Goal: Task Accomplishment & Management: Manage account settings

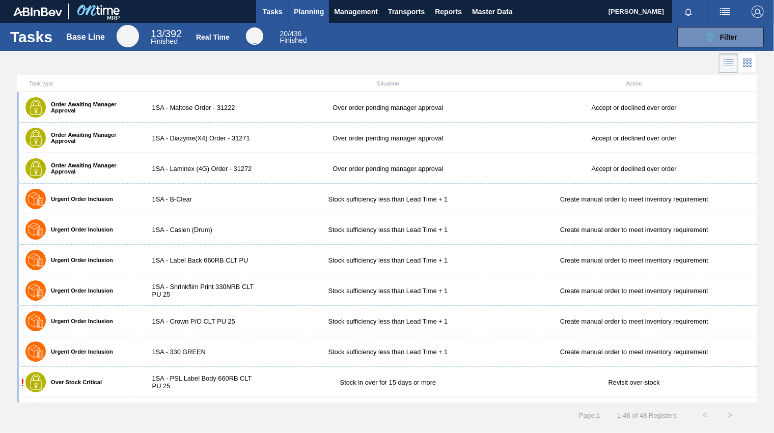
click at [322, 8] on span "Planning" at bounding box center [309, 12] width 30 height 12
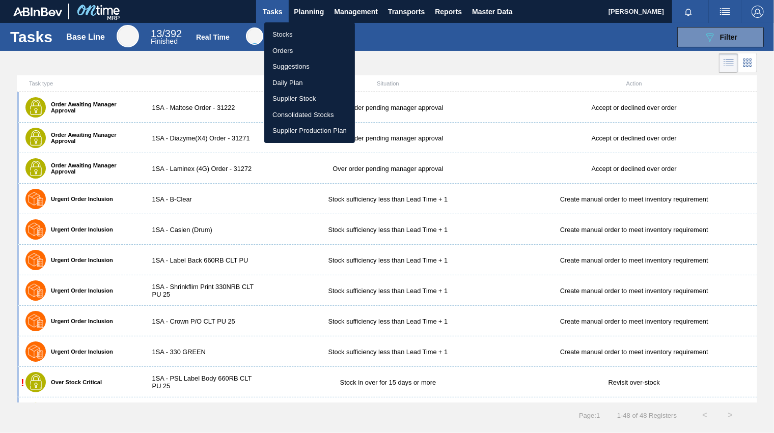
drag, startPoint x: 277, startPoint y: 39, endPoint x: 246, endPoint y: 104, distance: 72.6
click at [277, 38] on li "Stocks" at bounding box center [309, 34] width 91 height 16
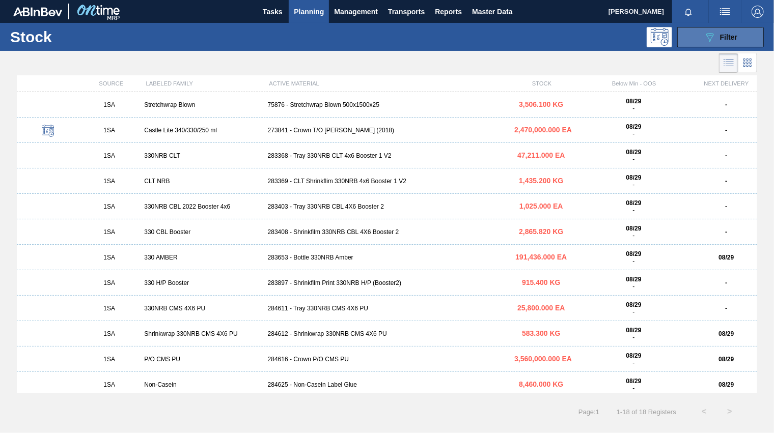
click at [717, 27] on button "089F7B8B-B2A5-4AFE-B5C0-19BA573D28AC Filter" at bounding box center [720, 37] width 87 height 20
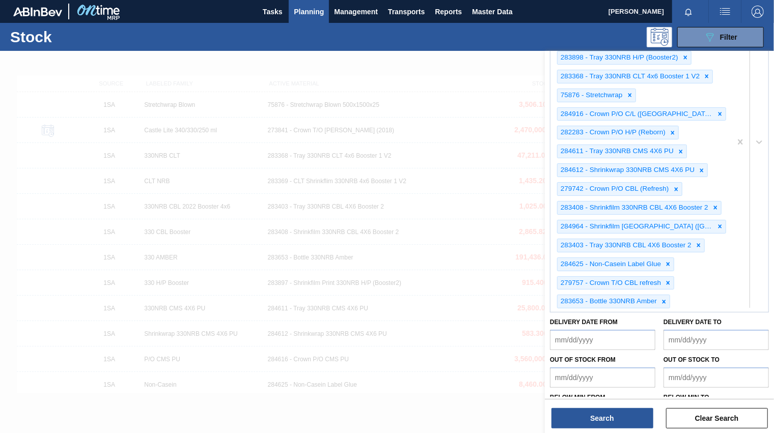
scroll to position [372, 0]
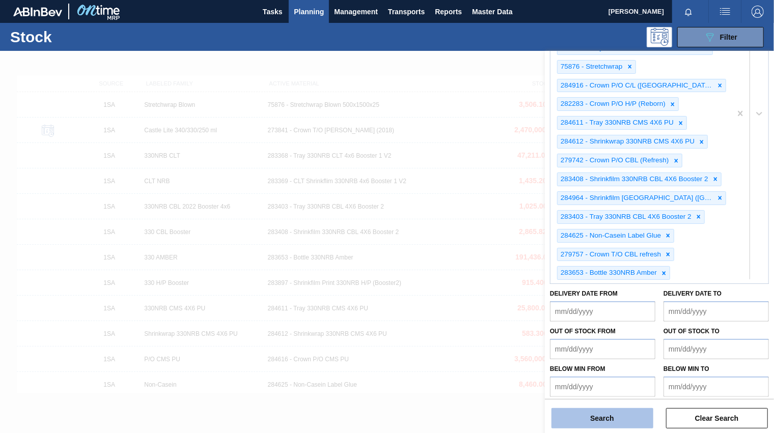
click at [588, 418] on button "Search" at bounding box center [602, 418] width 102 height 20
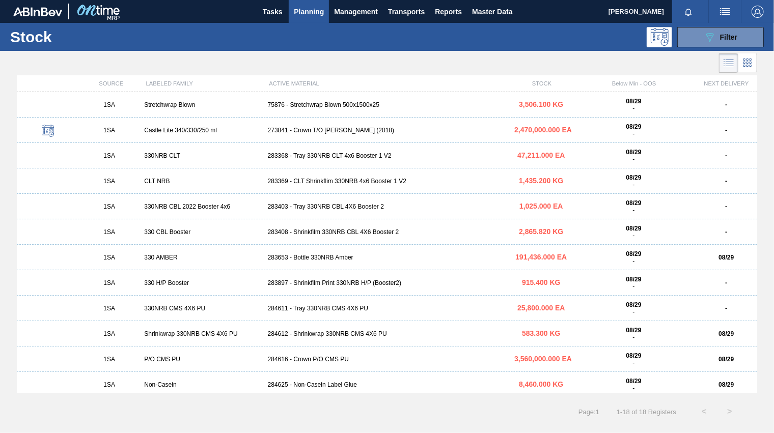
click at [334, 182] on div "283369 - CLT Shrinkflim 330NRB 4x6 Booster 1 V2" at bounding box center [387, 181] width 247 height 7
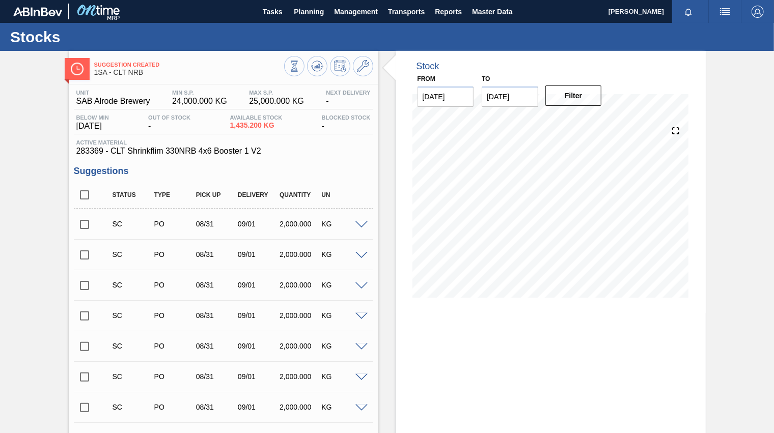
click at [88, 224] on input "checkbox" at bounding box center [84, 224] width 21 height 21
click at [362, 224] on span at bounding box center [361, 225] width 12 height 8
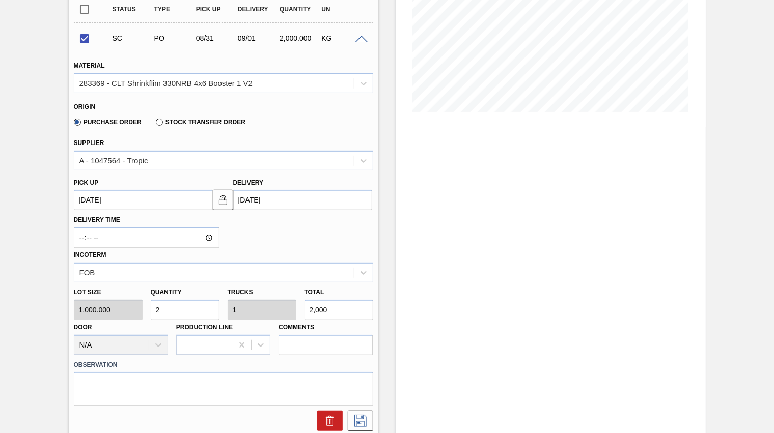
scroll to position [191, 0]
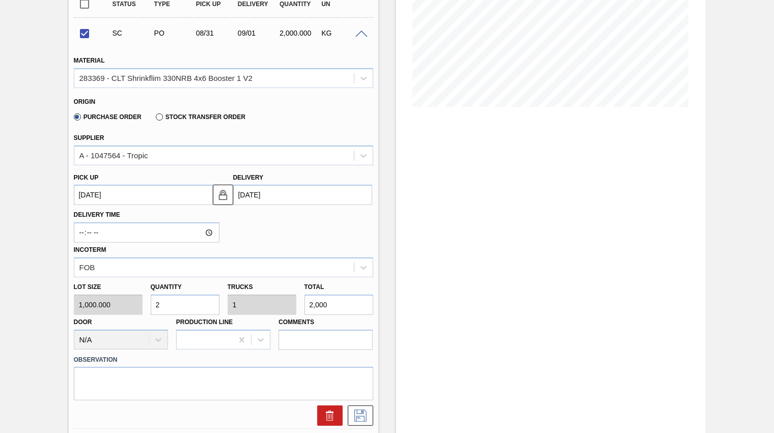
click at [270, 301] on div "Lot size 1,000.000 Quantity 2 Trucks 1 Total 2,000 Door N/A Production Line Com…" at bounding box center [223, 313] width 307 height 73
checkbox input "false"
type input "0.001"
type input "1"
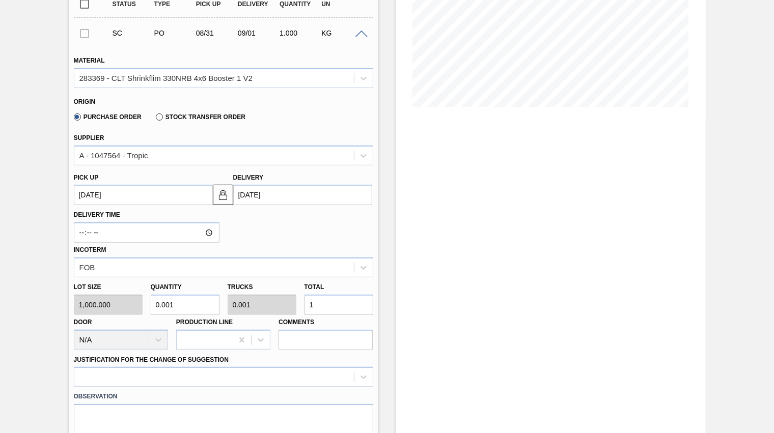
type input "0.013"
type input "0.006"
type input "13"
type input "0.13"
type input "0.065"
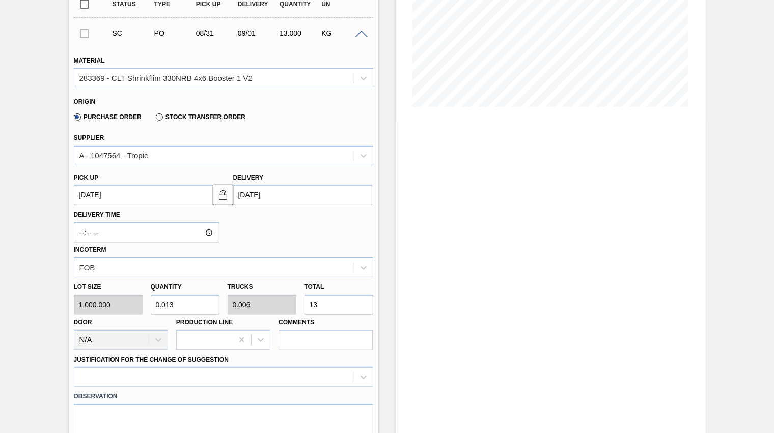
type input "130"
type input "1.3"
type input "0.65"
type input "1,300"
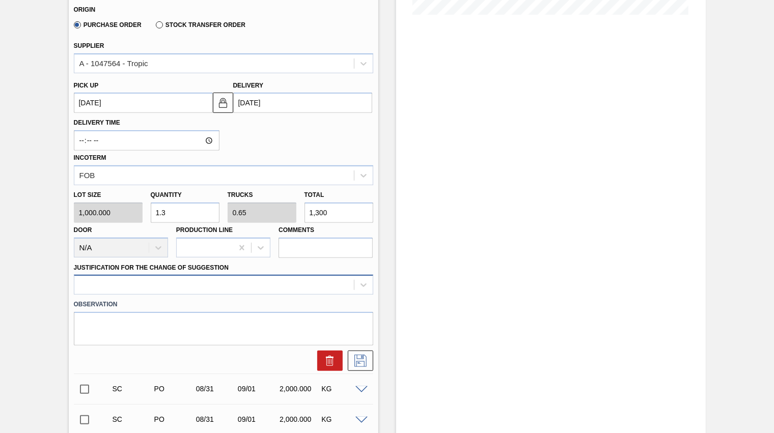
scroll to position [318, 0]
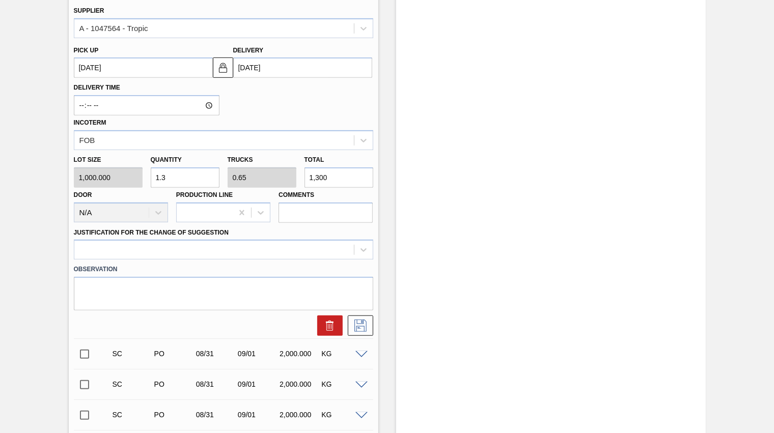
drag, startPoint x: 305, startPoint y: 176, endPoint x: 354, endPoint y: 183, distance: 48.8
click at [354, 183] on input "1,300" at bounding box center [338, 177] width 69 height 20
click at [354, 326] on icon at bounding box center [360, 326] width 16 height 12
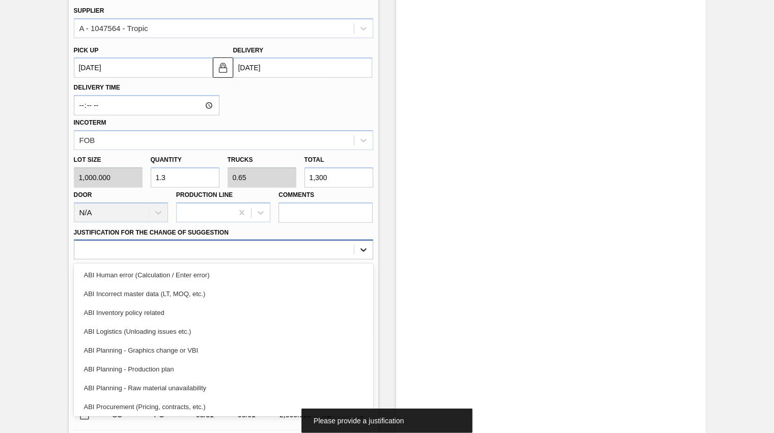
click at [359, 247] on icon at bounding box center [363, 250] width 10 height 10
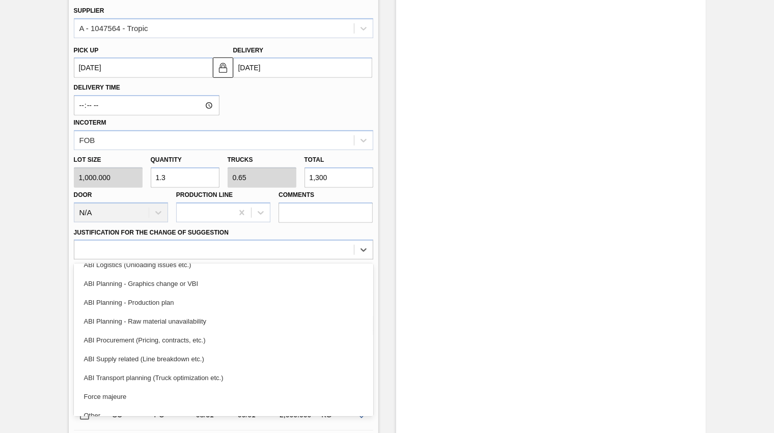
scroll to position [64, 0]
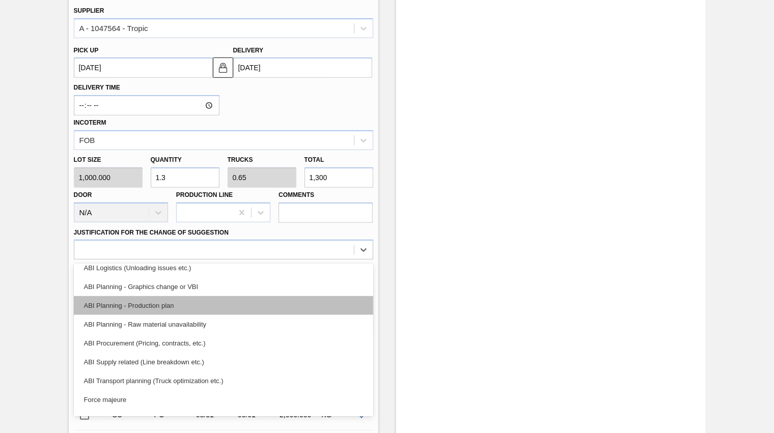
click at [121, 302] on div "ABI Planning - Production plan" at bounding box center [223, 305] width 299 height 19
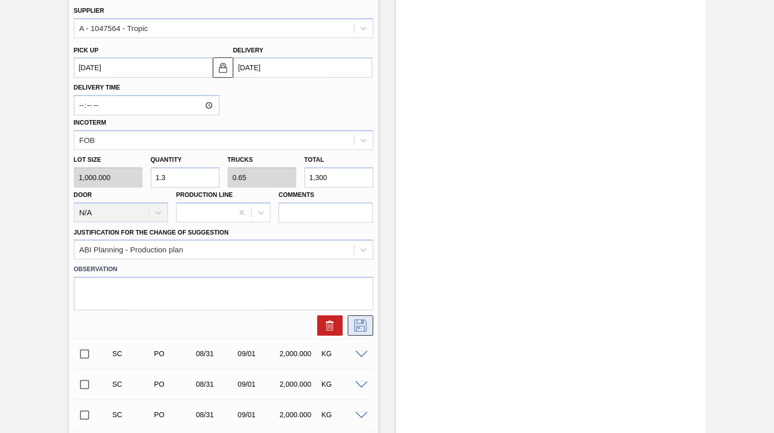
click at [355, 326] on icon at bounding box center [360, 326] width 16 height 12
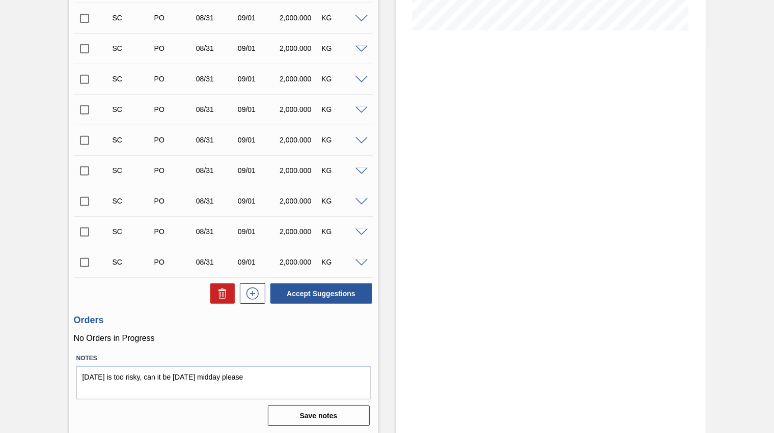
scroll to position [269, 0]
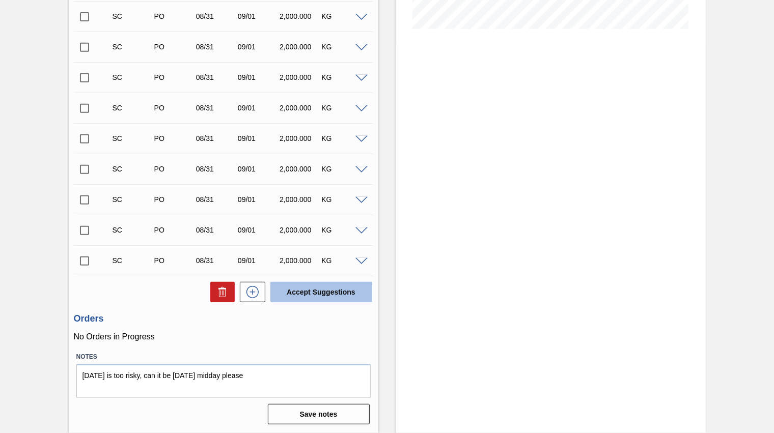
click at [310, 290] on button "Accept Suggestions" at bounding box center [321, 292] width 102 height 20
checkbox input "false"
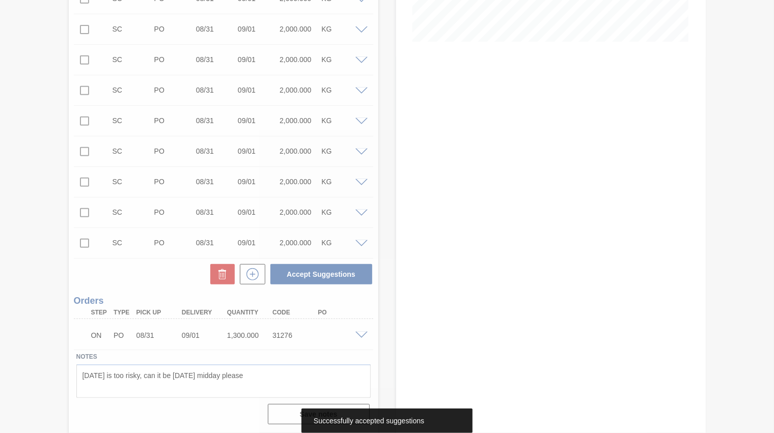
scroll to position [238, 0]
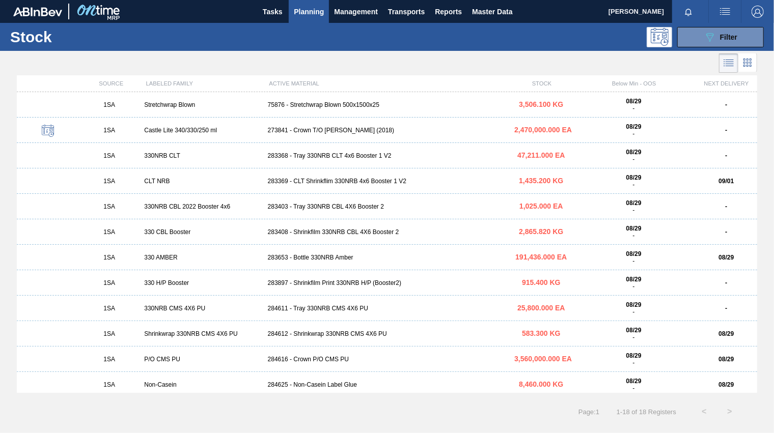
click at [313, 11] on span "Planning" at bounding box center [309, 12] width 30 height 12
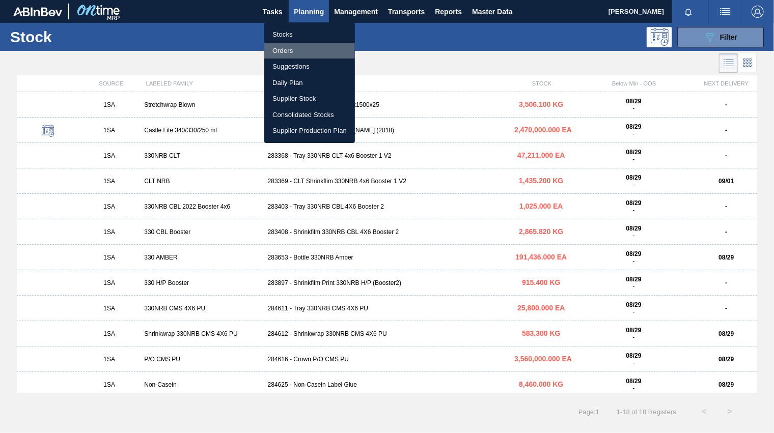
click at [292, 54] on li "Orders" at bounding box center [309, 51] width 91 height 16
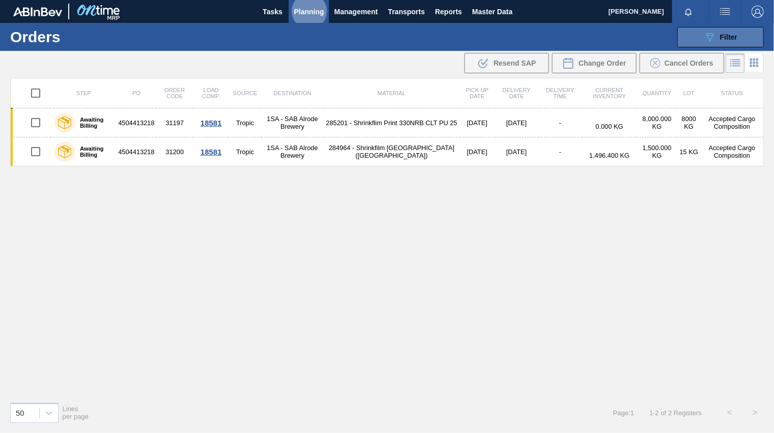
click at [725, 37] on span "Filter" at bounding box center [728, 37] width 17 height 8
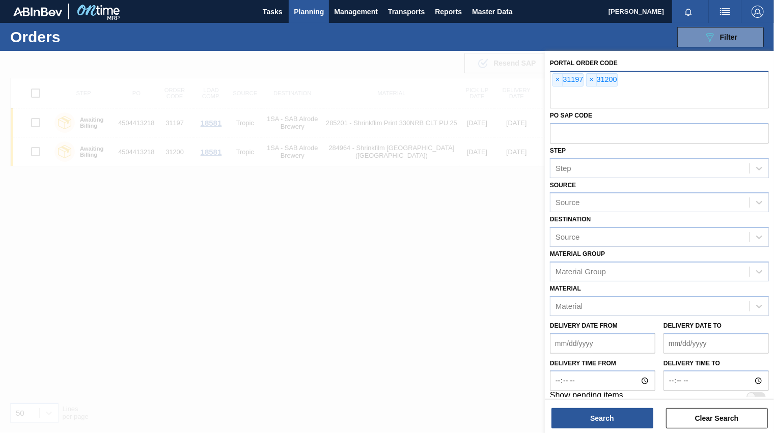
click at [556, 93] on input "text" at bounding box center [659, 98] width 219 height 19
type input "31276"
click at [559, 76] on span "×" at bounding box center [558, 80] width 10 height 12
click at [557, 77] on span "×" at bounding box center [558, 80] width 10 height 12
click at [613, 94] on input "text" at bounding box center [659, 98] width 219 height 19
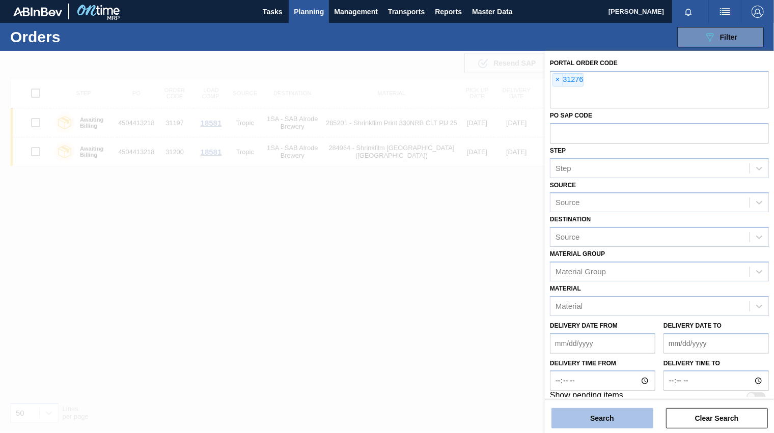
click at [585, 415] on button "Search" at bounding box center [602, 418] width 102 height 20
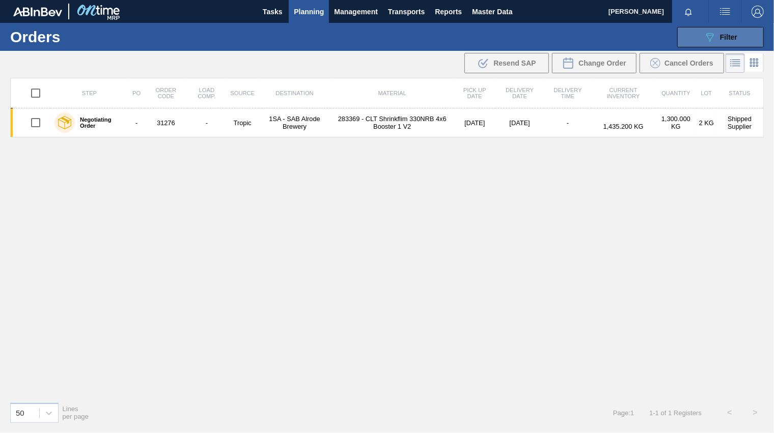
click at [723, 33] on span "Filter" at bounding box center [728, 37] width 17 height 8
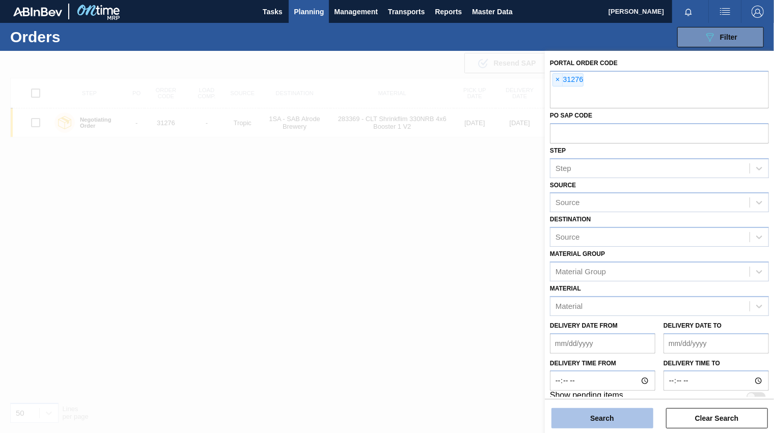
click at [607, 418] on button "Search" at bounding box center [602, 418] width 102 height 20
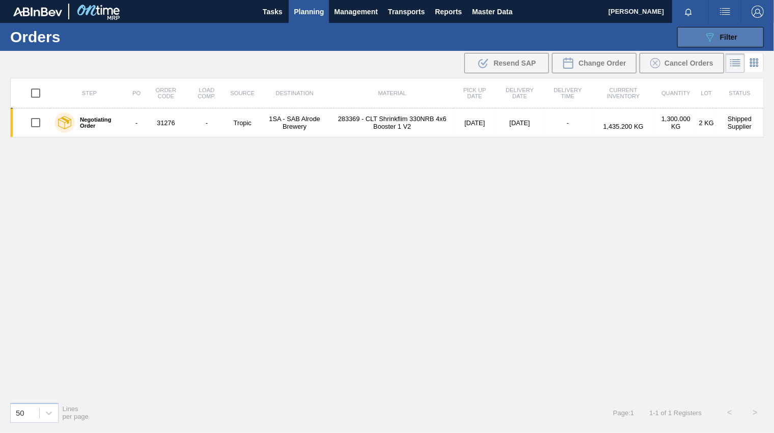
click at [728, 35] on span "Filter" at bounding box center [728, 37] width 17 height 8
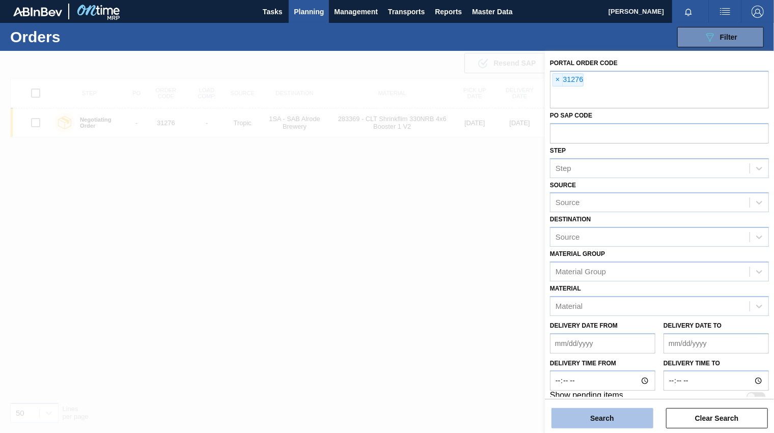
click at [585, 413] on button "Search" at bounding box center [602, 418] width 102 height 20
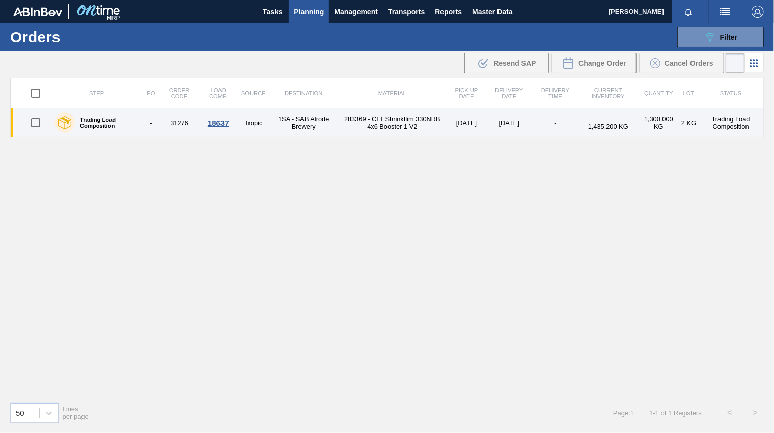
click at [216, 119] on div "18637" at bounding box center [218, 123] width 35 height 9
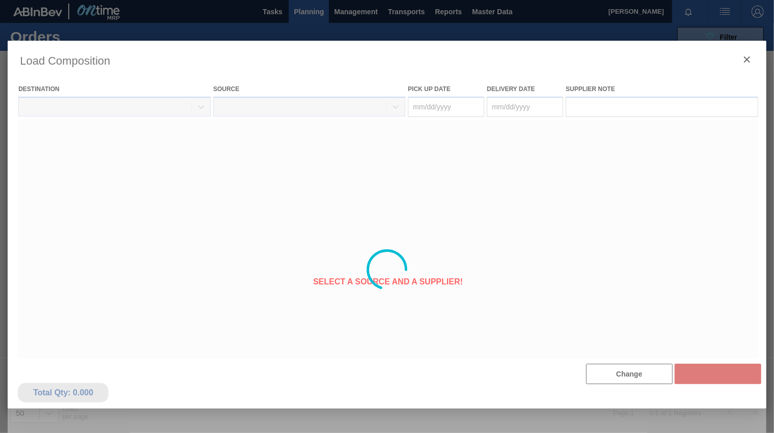
type Date "[DATE]"
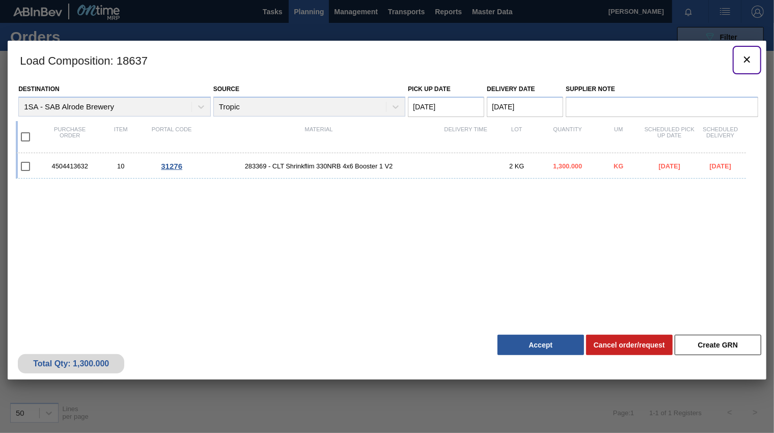
click at [752, 59] on icon "botão de ícone" at bounding box center [747, 59] width 12 height 12
